Goal: Task Accomplishment & Management: Use online tool/utility

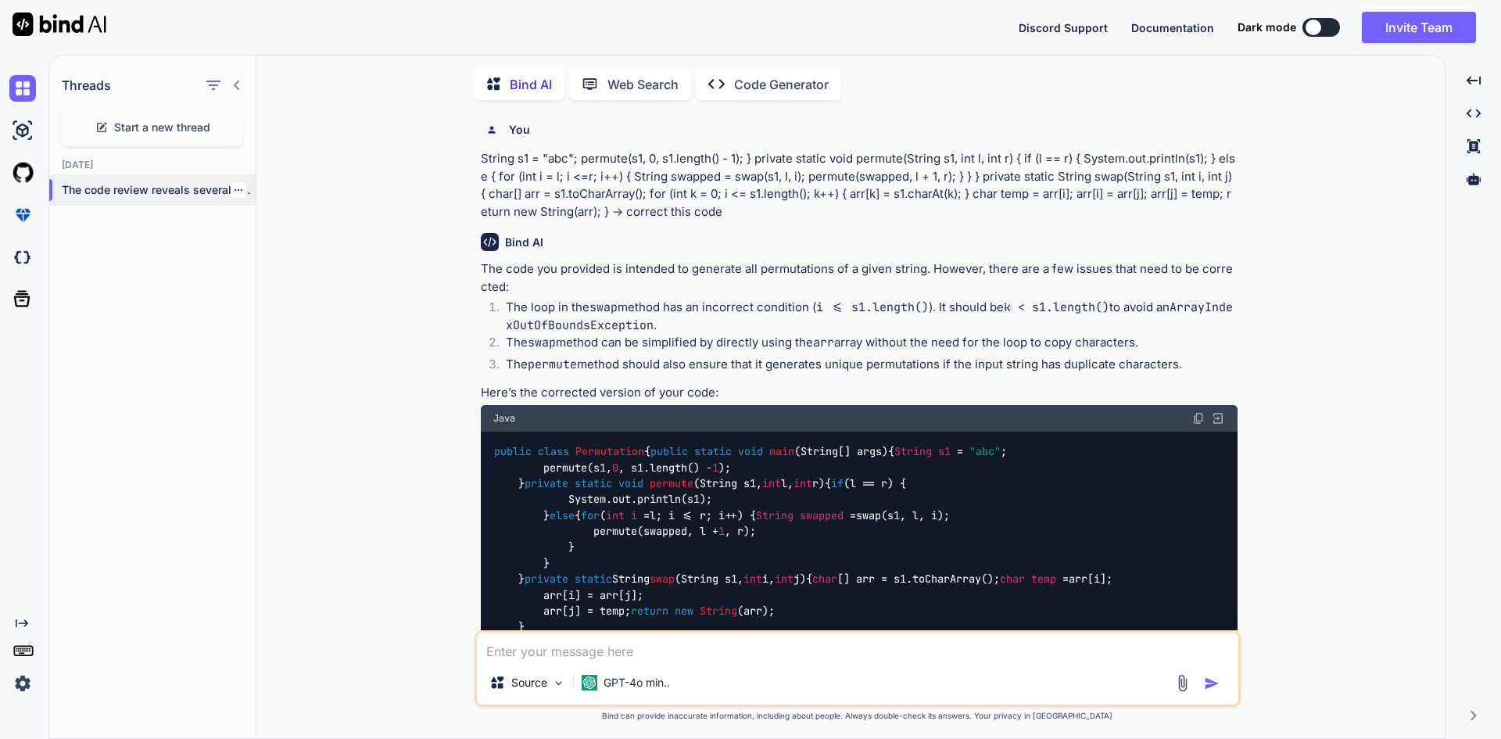
scroll to position [4511, 0]
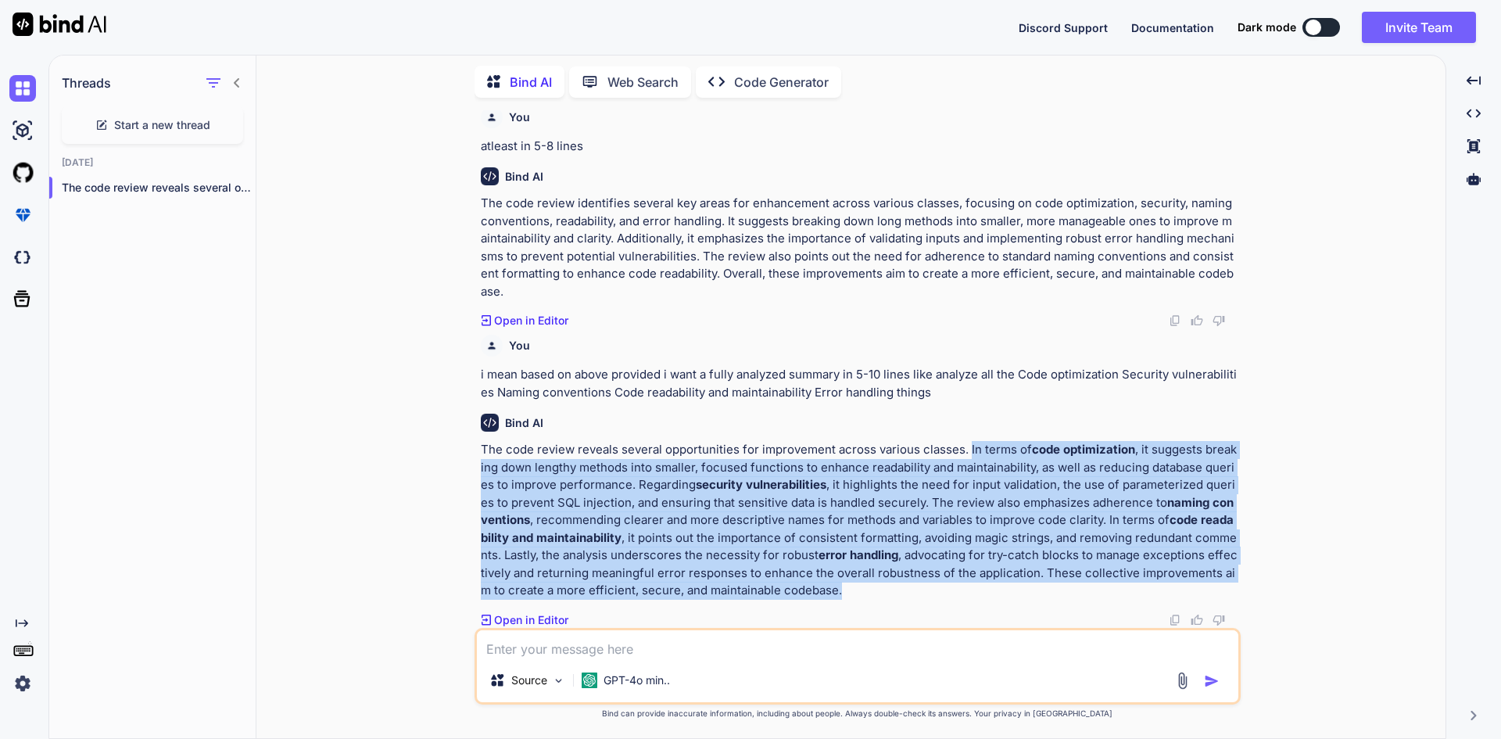
type textarea "x"
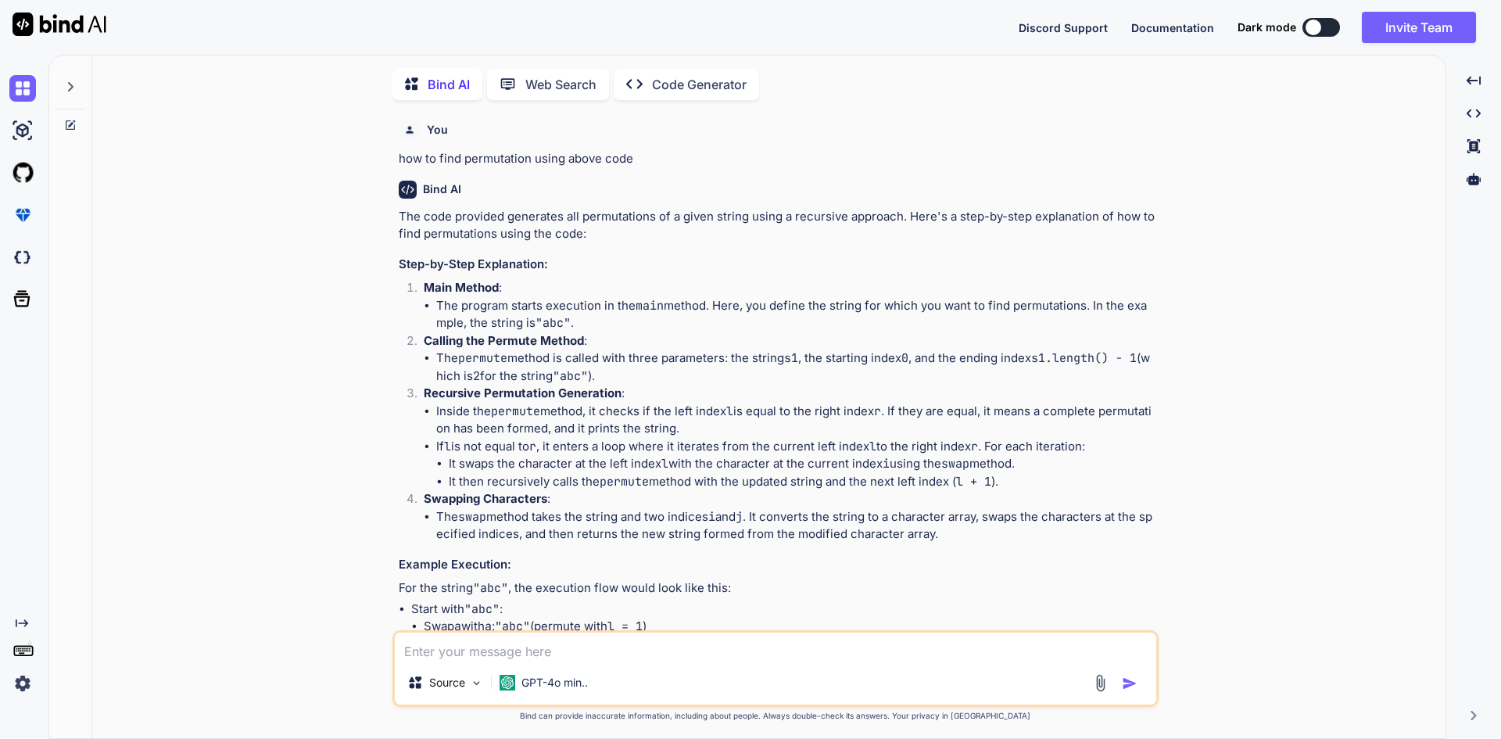
type textarea "x"
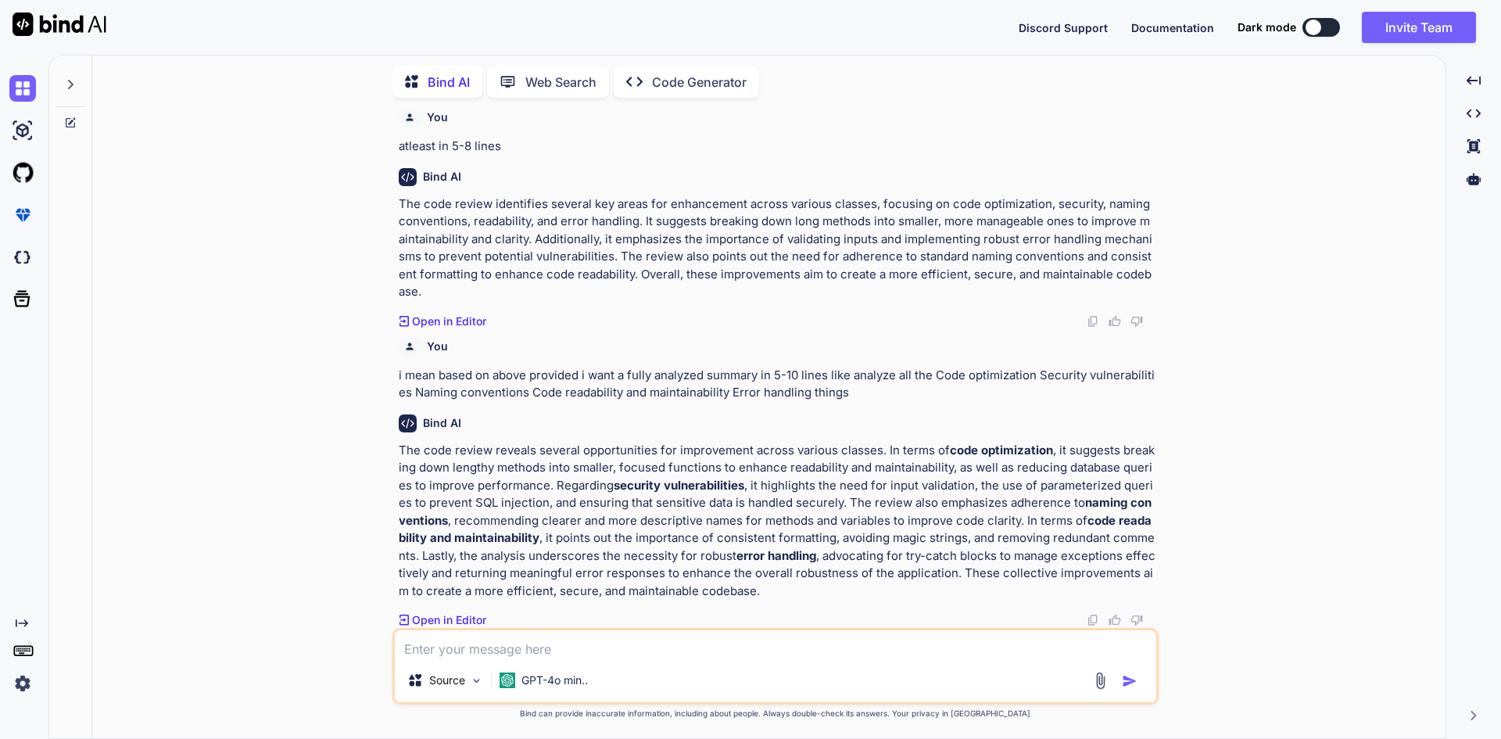
scroll to position [3623, 0]
click at [71, 85] on icon at bounding box center [70, 84] width 13 height 13
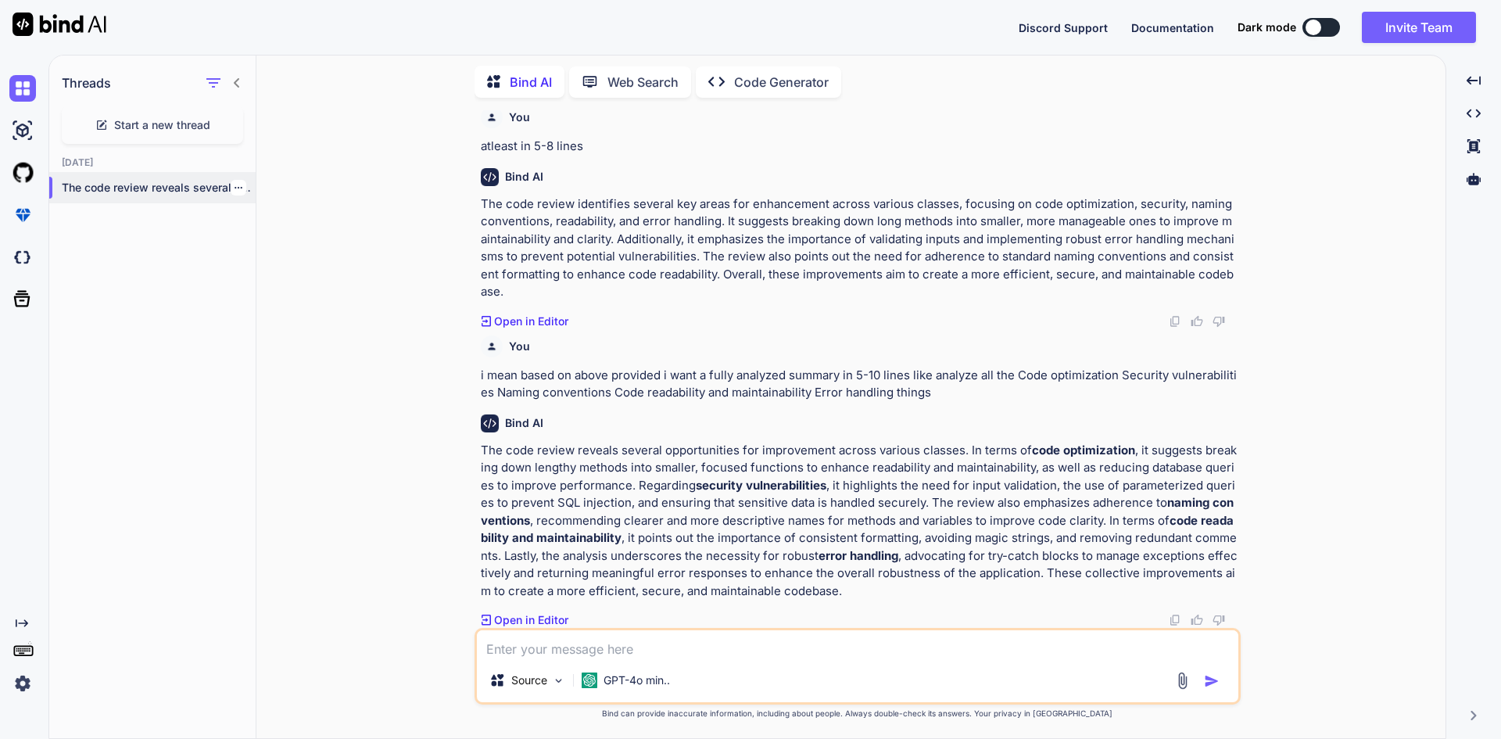
click at [246, 190] on p "The code review reveals several opportunities for..." at bounding box center [159, 188] width 194 height 16
click at [245, 188] on p "The code review reveals several opportunities for..." at bounding box center [159, 188] width 194 height 16
click at [235, 183] on icon "button" at bounding box center [238, 187] width 9 height 9
click at [262, 245] on span "Delete" at bounding box center [274, 246] width 34 height 16
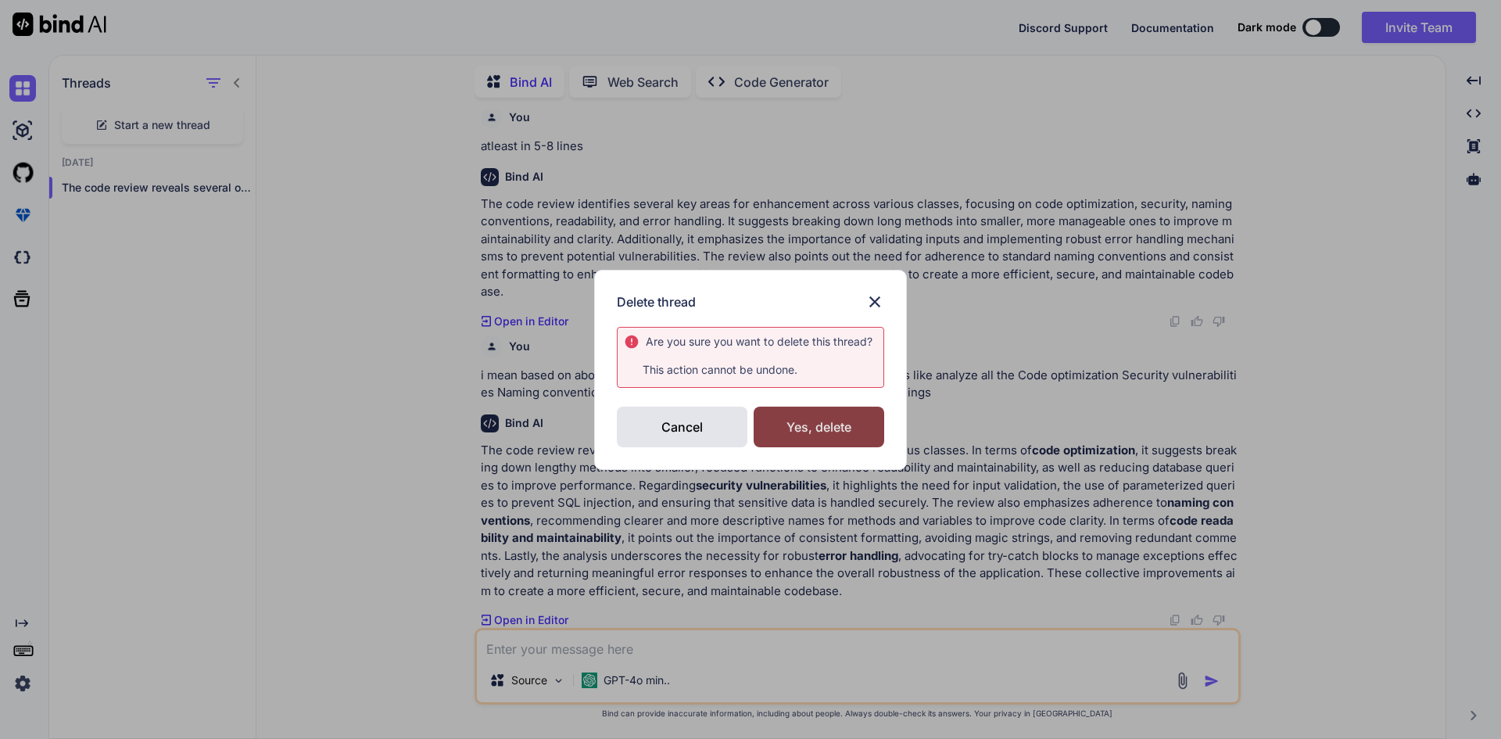
click at [808, 431] on div "Yes, delete" at bounding box center [819, 427] width 131 height 41
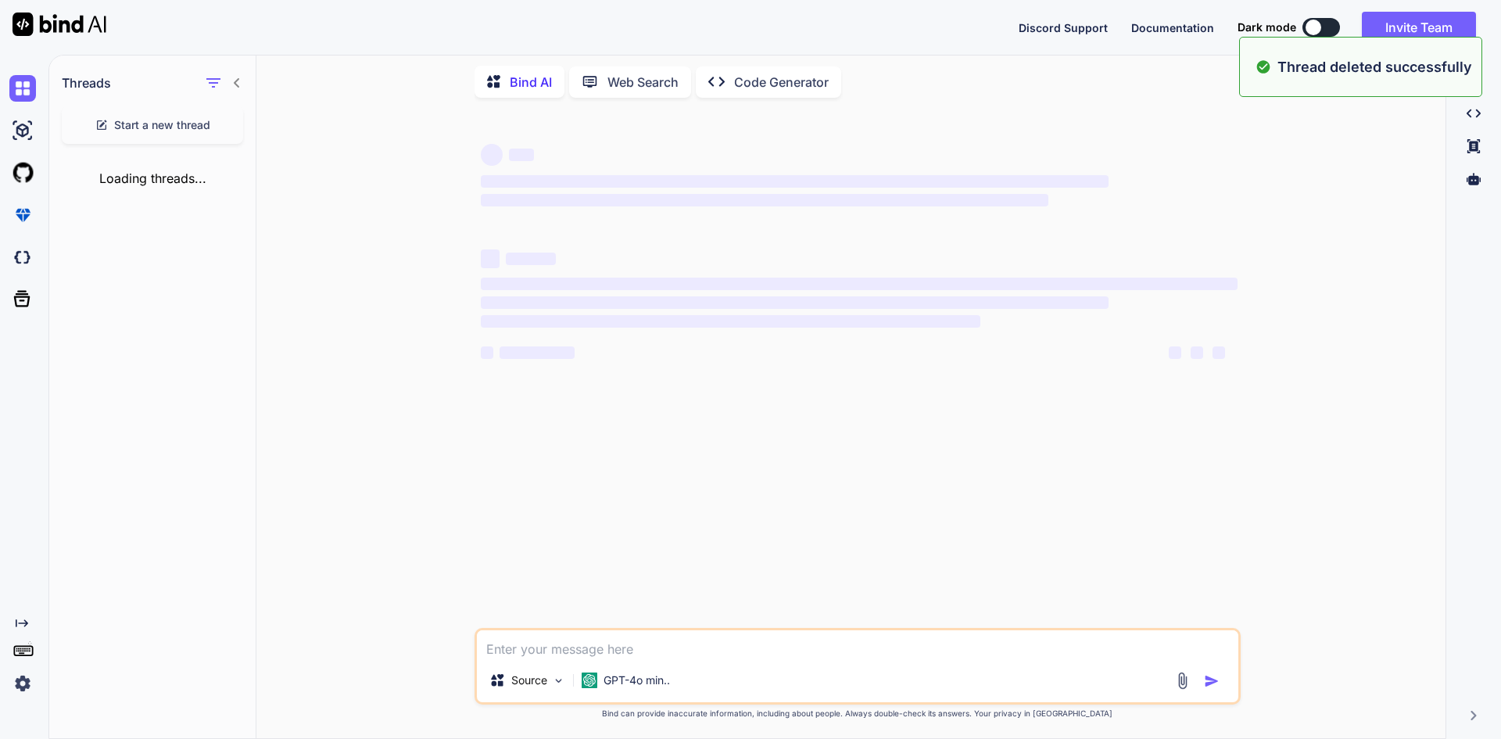
scroll to position [0, 0]
